Goal: Book appointment/travel/reservation

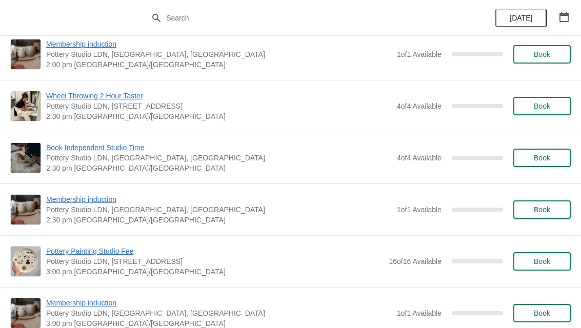
scroll to position [645, 0]
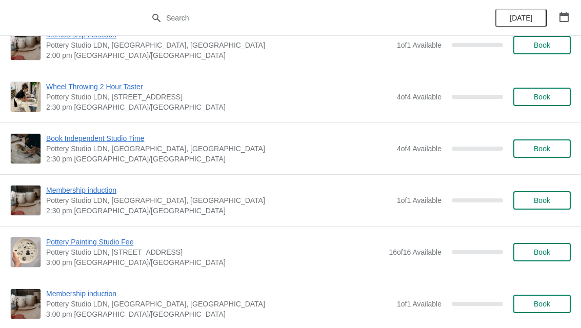
click at [77, 243] on span "Pottery Painting Studio Fee" at bounding box center [214, 242] width 337 height 10
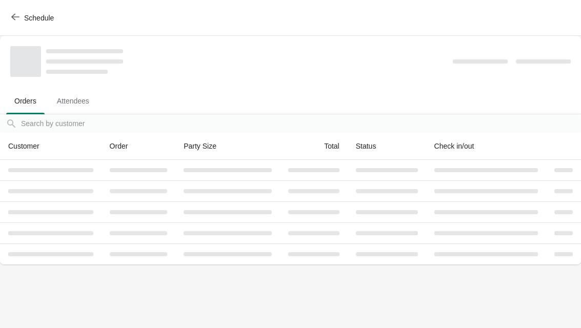
scroll to position [0, 0]
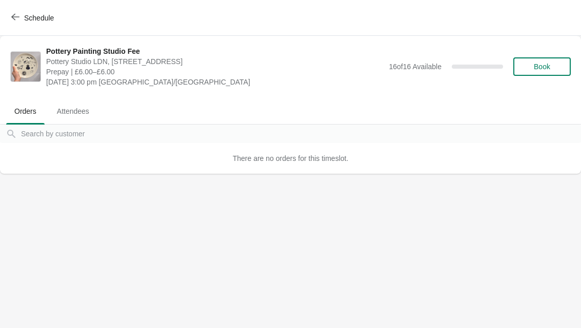
click at [552, 68] on span "Book" at bounding box center [542, 67] width 39 height 8
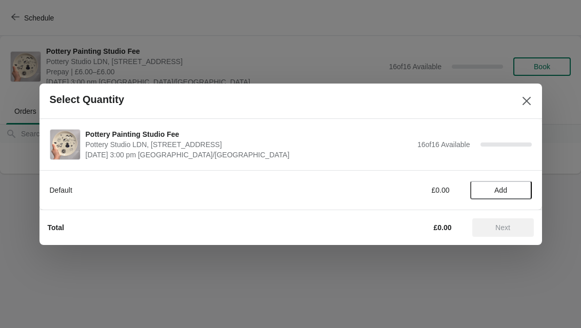
click at [507, 198] on button "Add" at bounding box center [501, 190] width 62 height 18
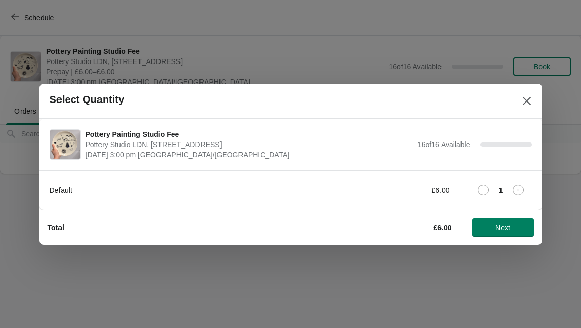
click at [523, 189] on icon at bounding box center [518, 190] width 11 height 11
click at [504, 224] on span "Next" at bounding box center [502, 228] width 15 height 8
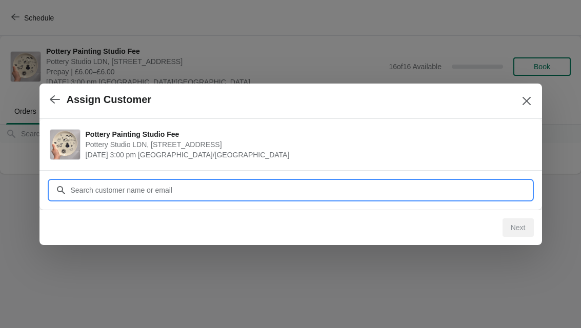
click at [406, 185] on input "Customer" at bounding box center [301, 190] width 462 height 18
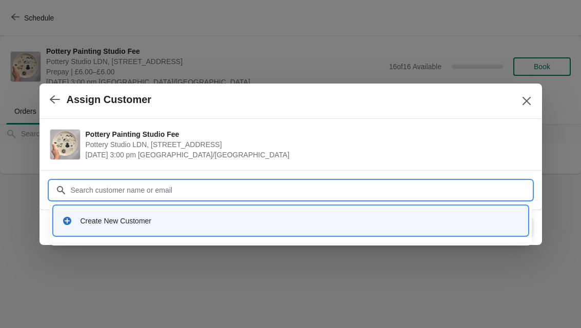
click at [109, 222] on div "Create New Customer" at bounding box center [300, 221] width 439 height 10
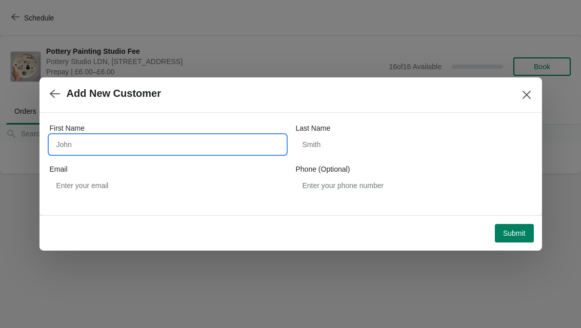
click at [133, 153] on input "First Name" at bounding box center [168, 144] width 236 height 18
type input "[PERSON_NAME]"
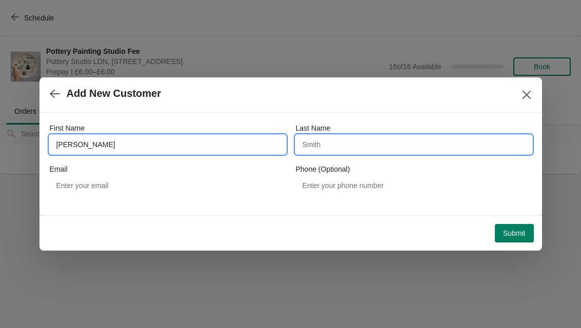
click at [408, 151] on input "Last Name" at bounding box center [414, 144] width 236 height 18
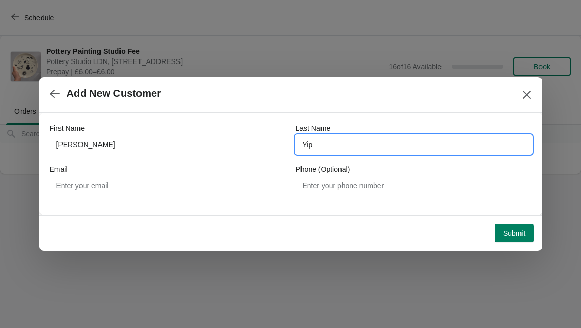
type input "Yip"
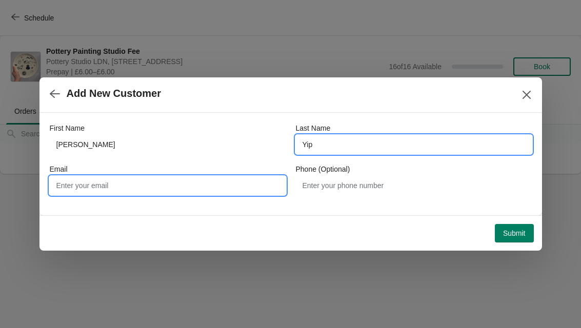
click at [73, 181] on input "Email" at bounding box center [168, 185] width 236 height 18
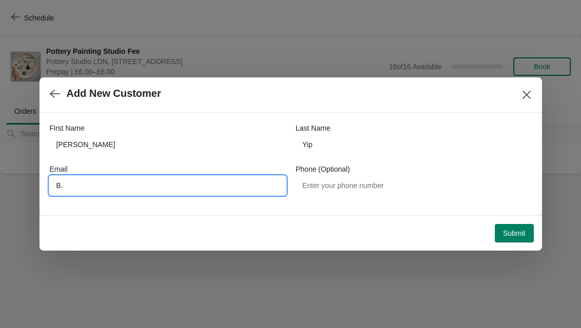
type input "B"
type input "[EMAIL_ADDRESS][DOMAIN_NAME]"
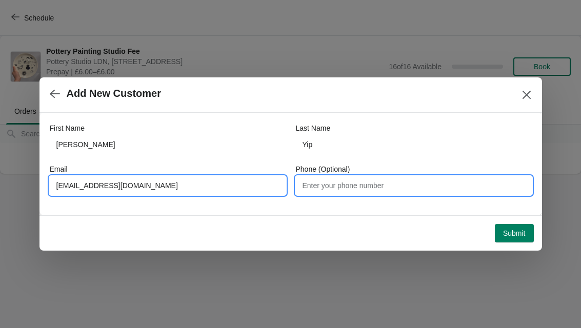
click at [424, 191] on input "Phone (Optional)" at bounding box center [414, 185] width 236 height 18
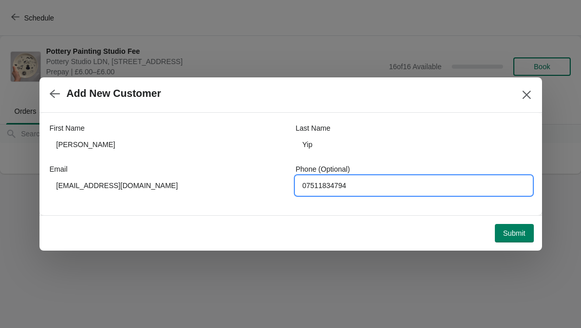
type input "07511834794"
click at [514, 226] on button "Submit" at bounding box center [514, 233] width 39 height 18
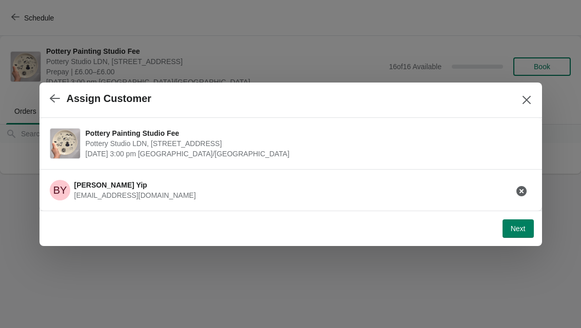
click at [517, 237] on button "Next" at bounding box center [518, 228] width 31 height 18
select select "Yes"
